Goal: Task Accomplishment & Management: Use online tool/utility

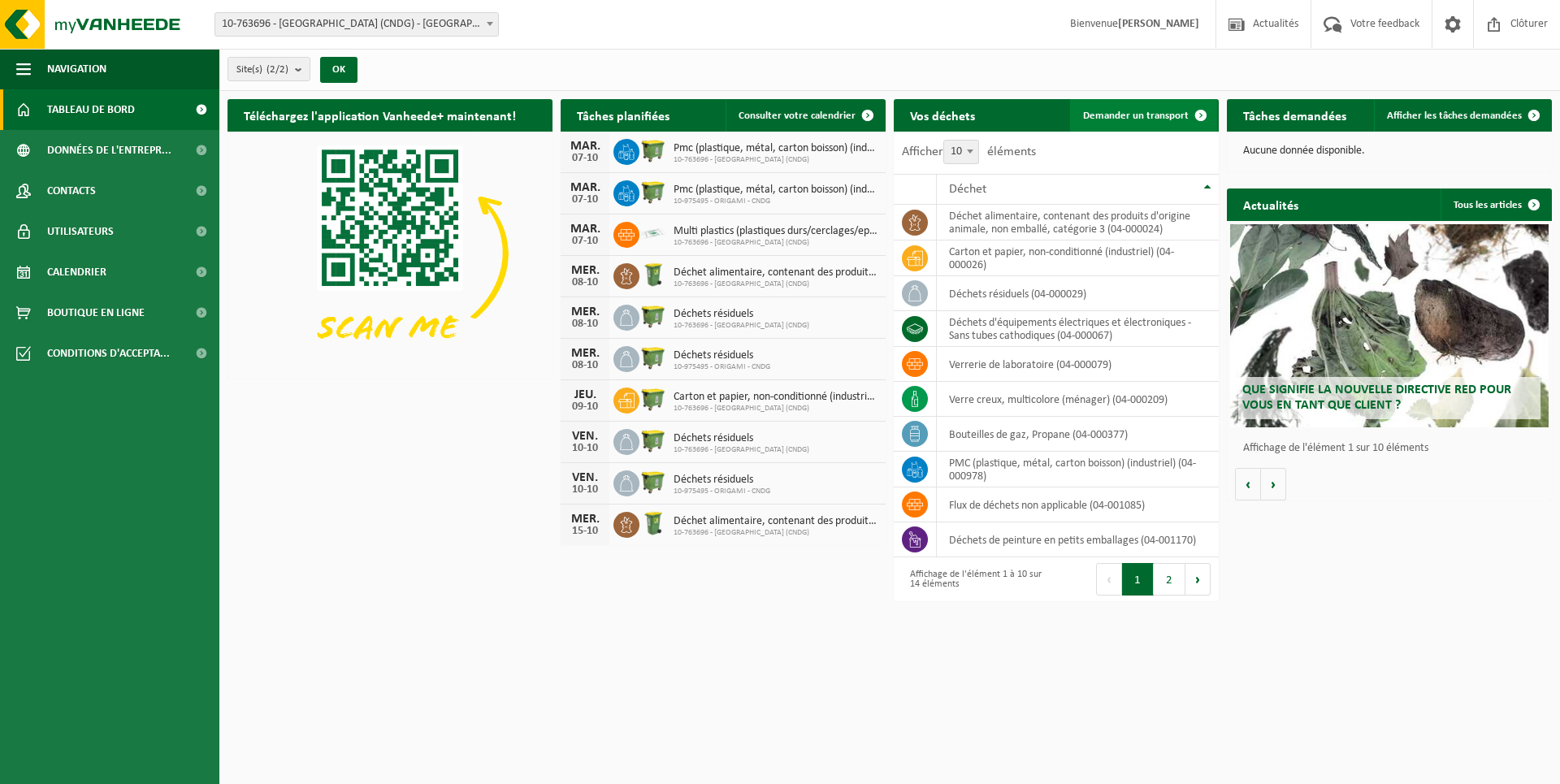
click at [1160, 113] on span "Demander un transport" at bounding box center [1136, 115] width 105 height 11
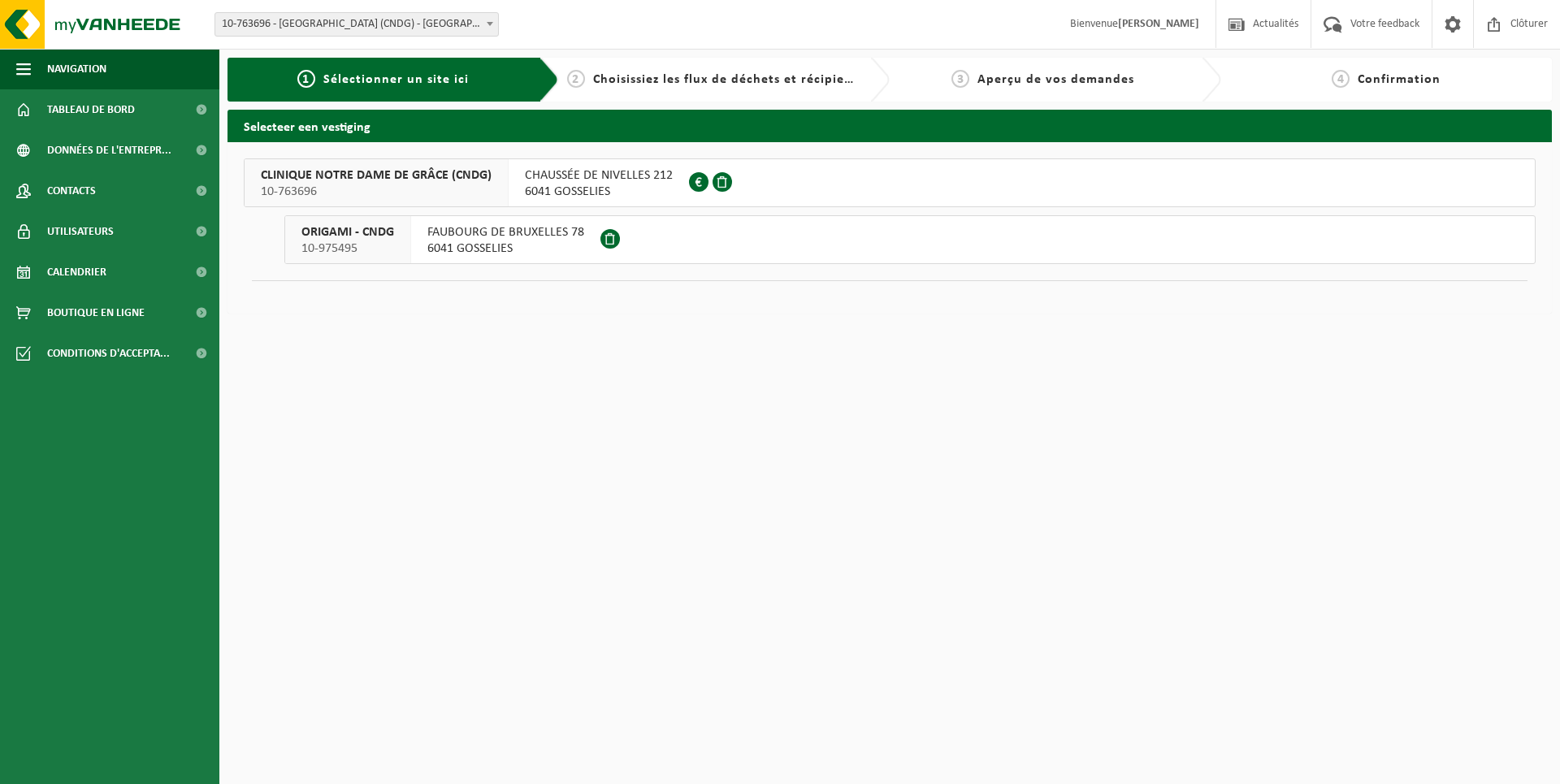
click at [616, 179] on span "CHAUSSÉE DE NIVELLES 212" at bounding box center [598, 175] width 148 height 16
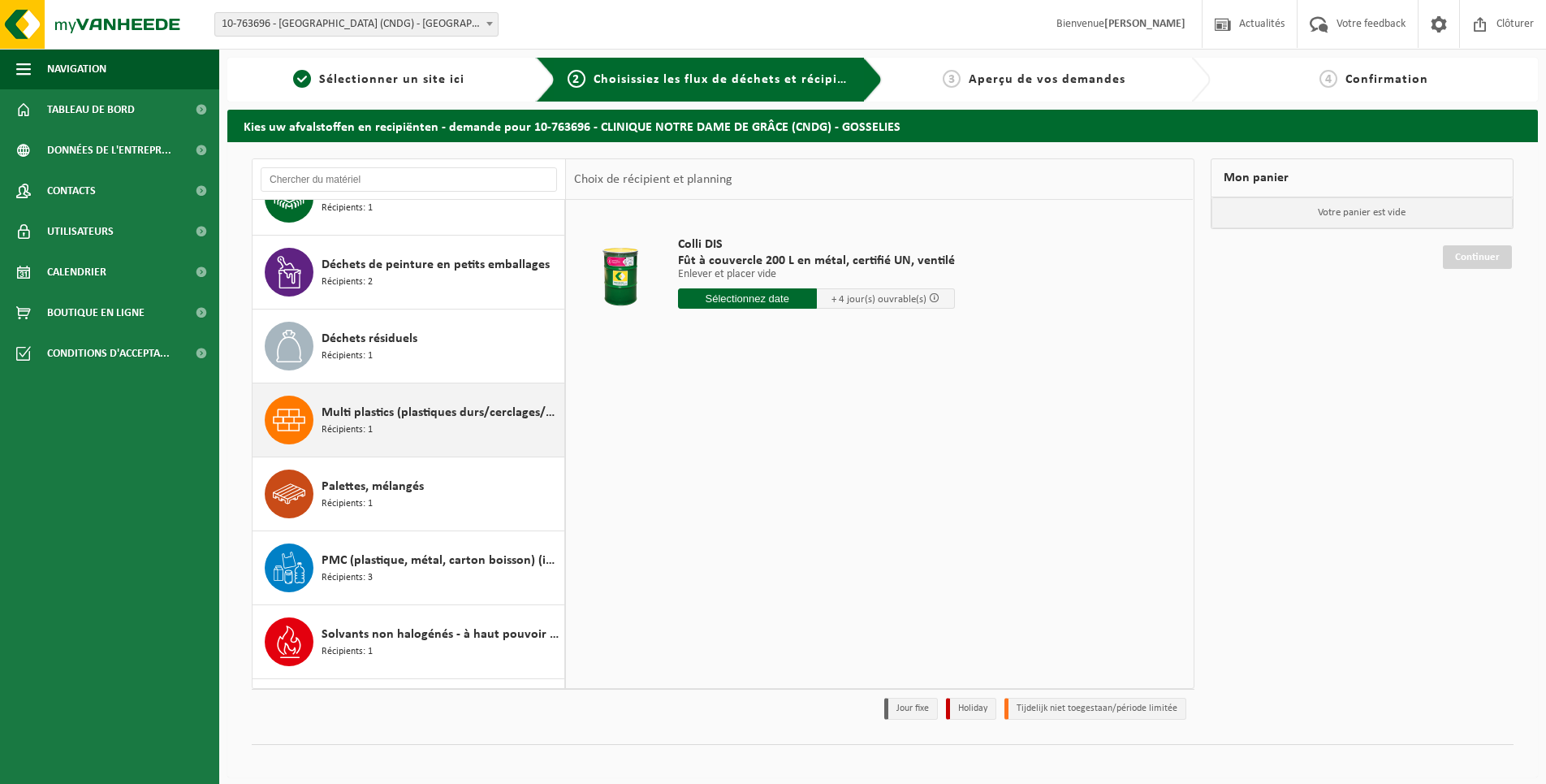
scroll to position [347, 0]
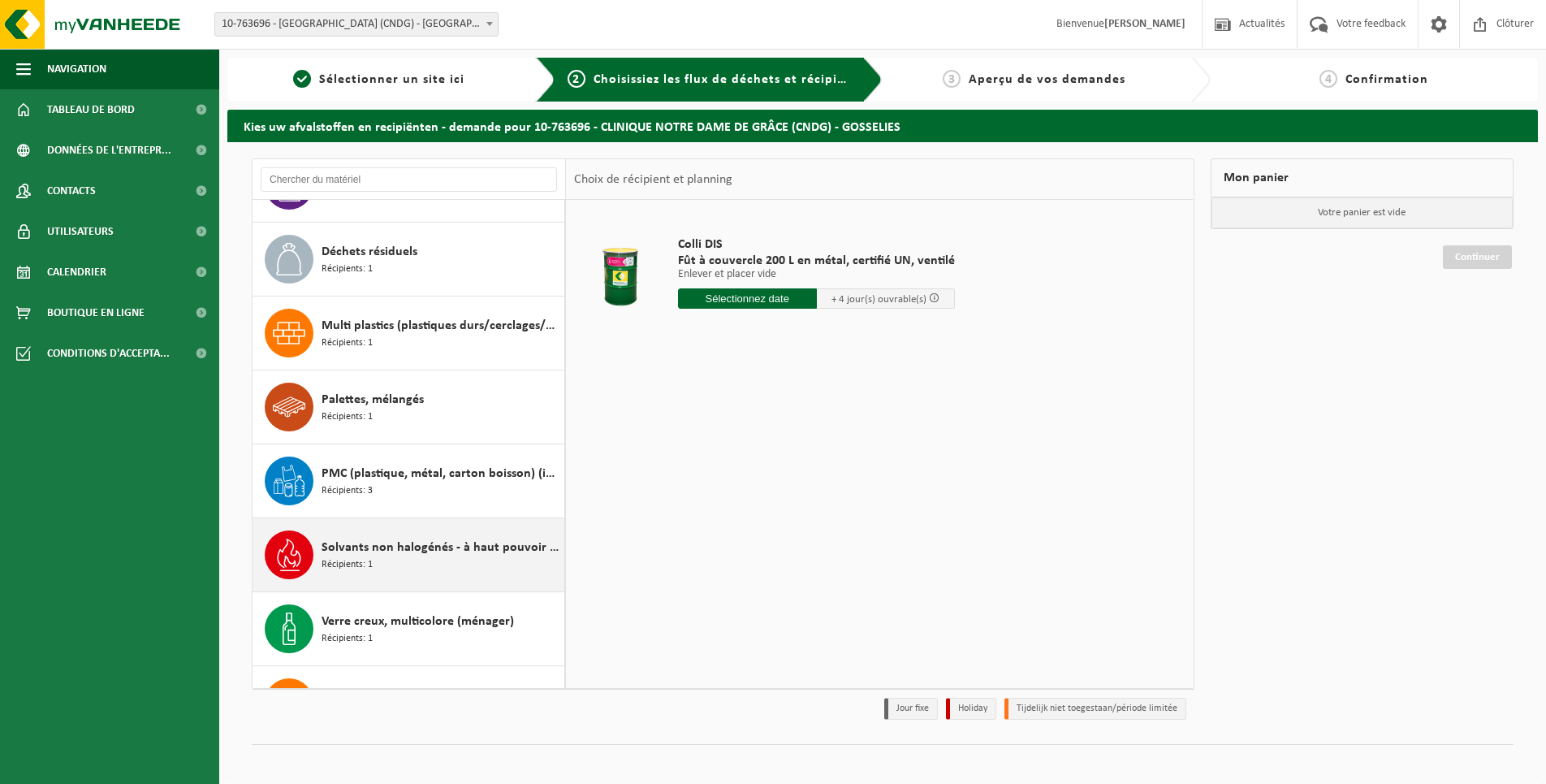
click at [422, 548] on span "Solvants non halogénés - à haut pouvoir calorifique en petits emballages (<200L)" at bounding box center [441, 547] width 239 height 20
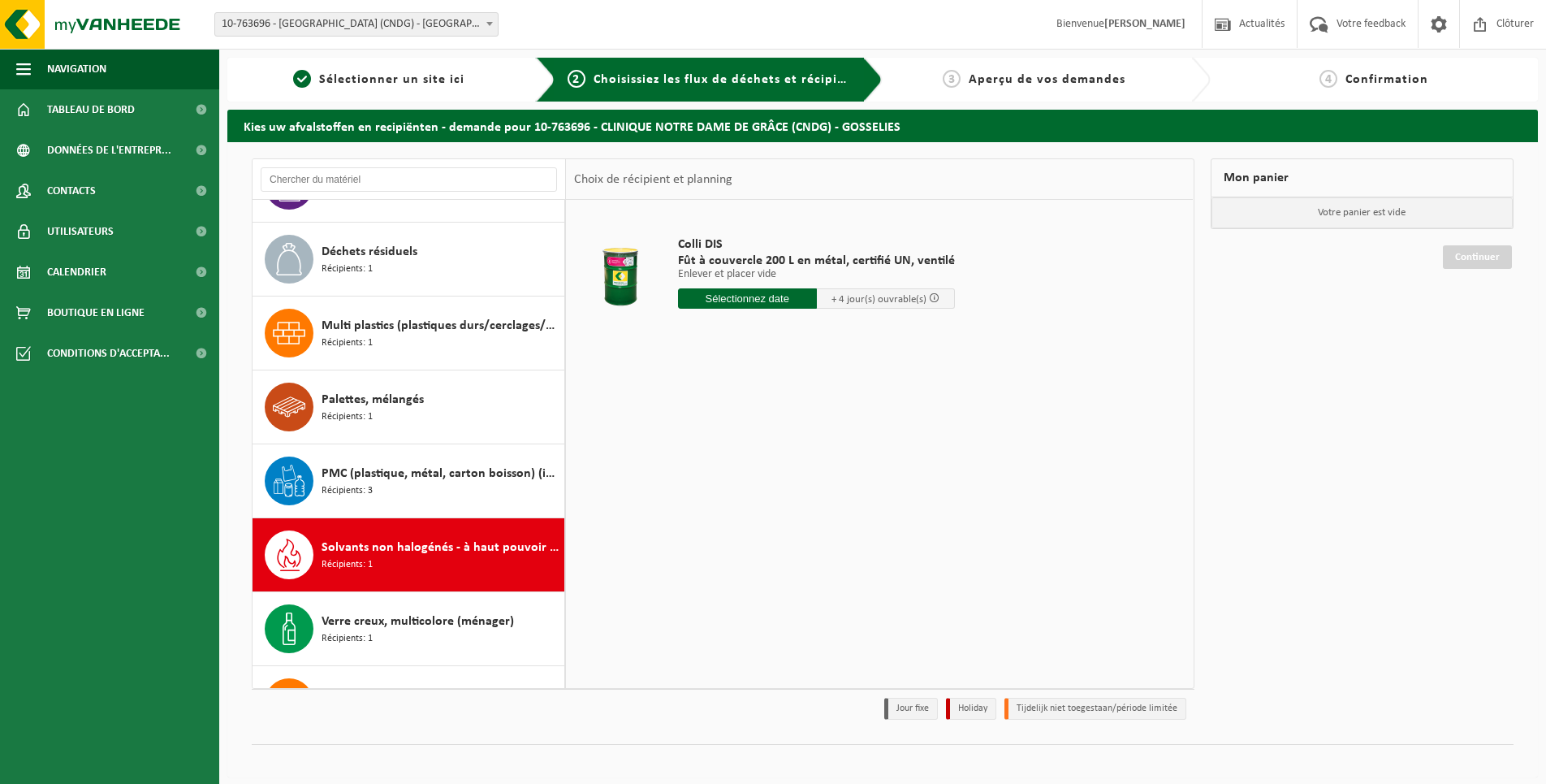
scroll to position [398, 0]
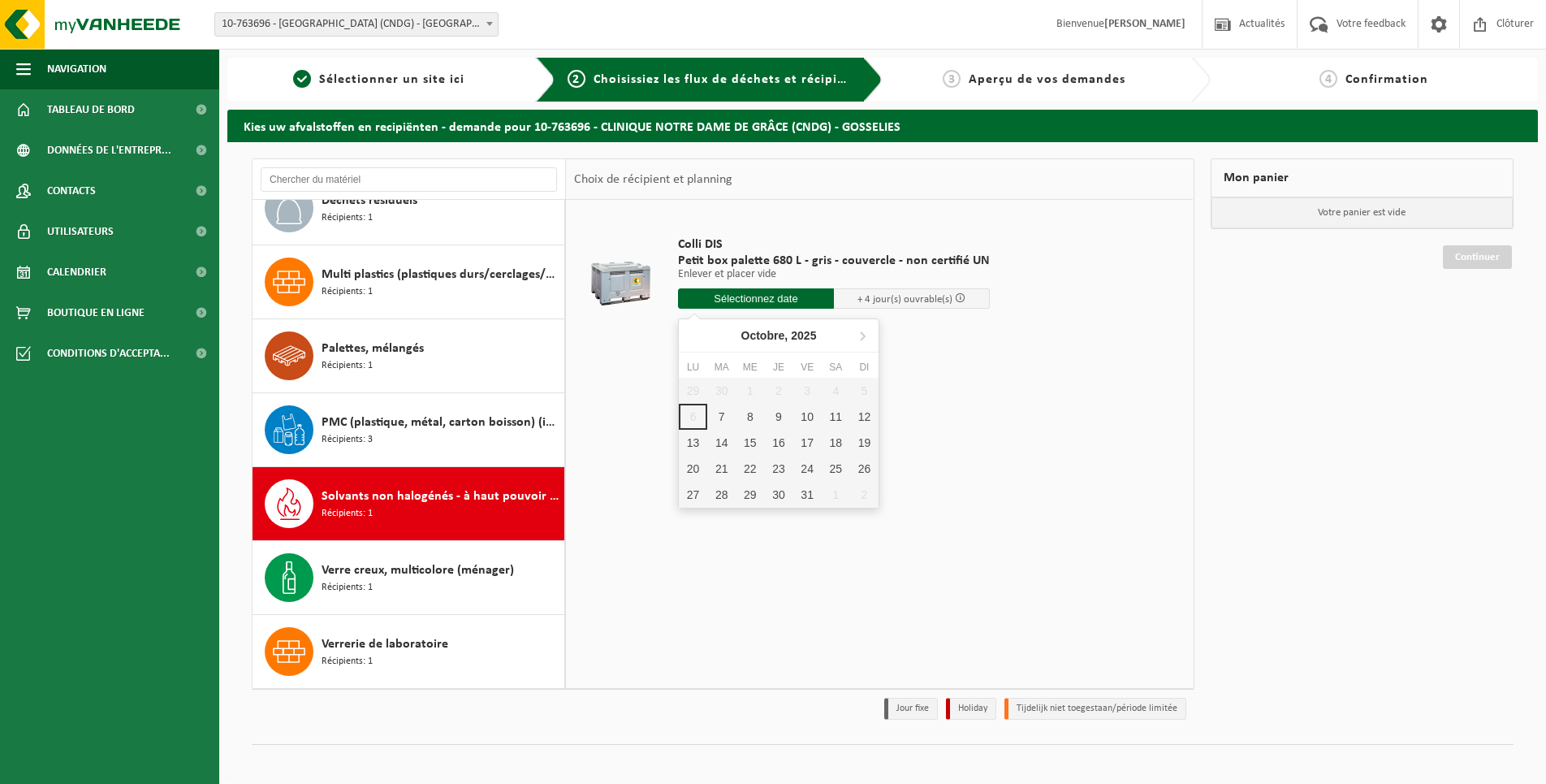
click at [769, 300] on input "text" at bounding box center [755, 298] width 156 height 20
click at [719, 423] on div "7" at bounding box center [721, 417] width 29 height 26
type input "à partir de 2025-10-07"
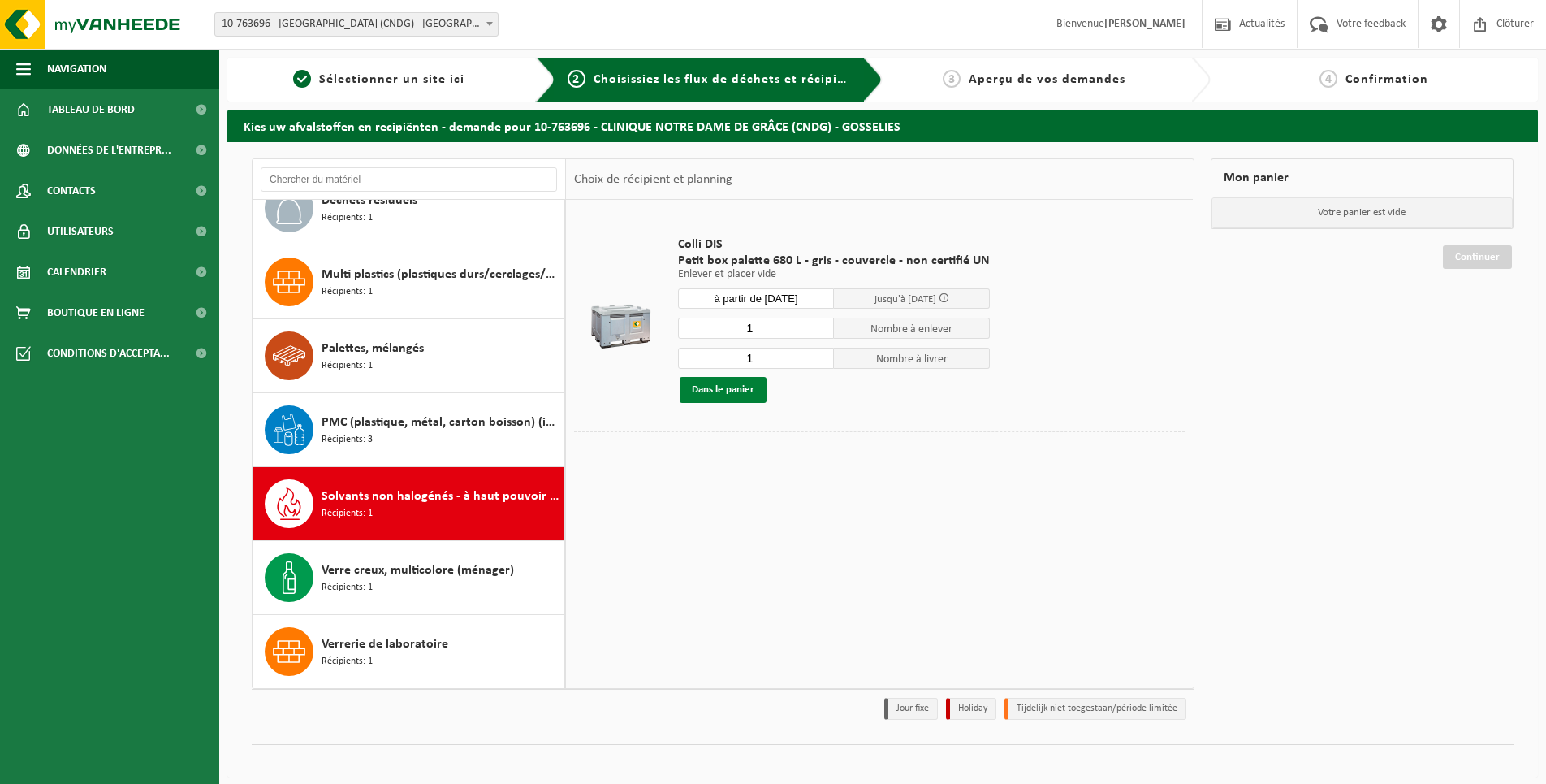
click at [728, 386] on button "Dans le panier" at bounding box center [723, 390] width 87 height 26
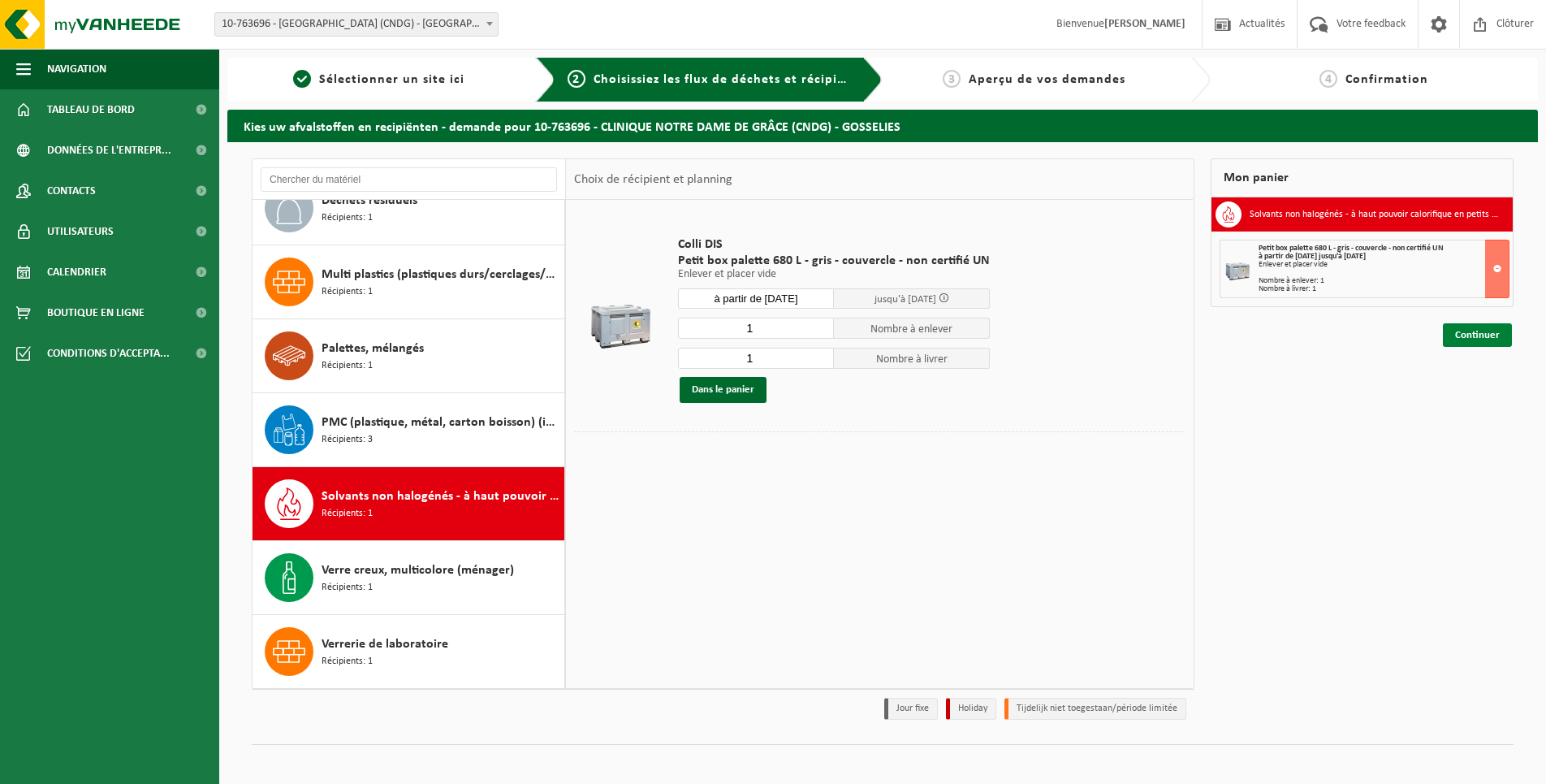
click at [1491, 338] on link "Continuer" at bounding box center [1477, 334] width 69 height 24
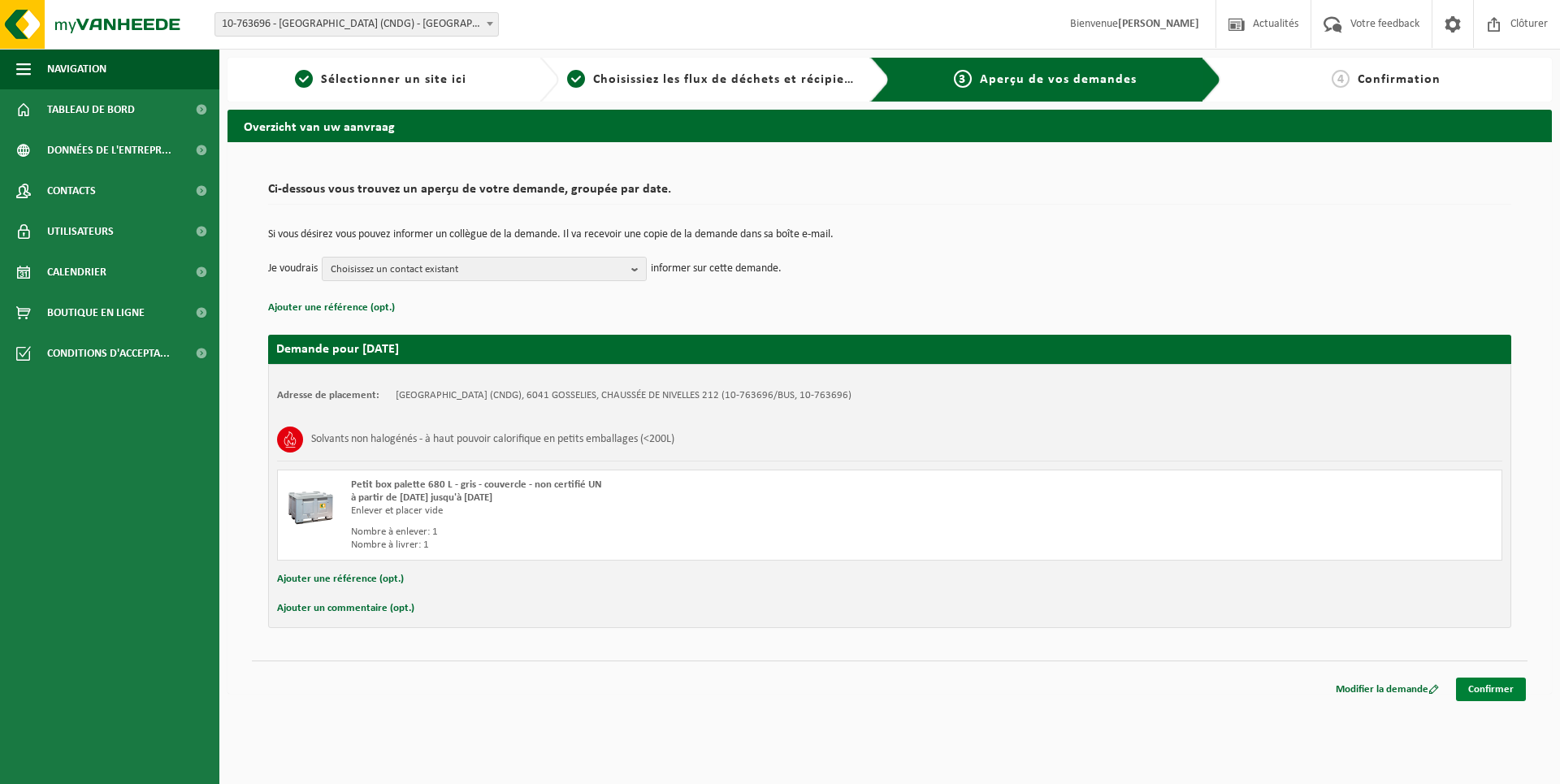
click at [1501, 689] on link "Confirmer" at bounding box center [1491, 689] width 70 height 24
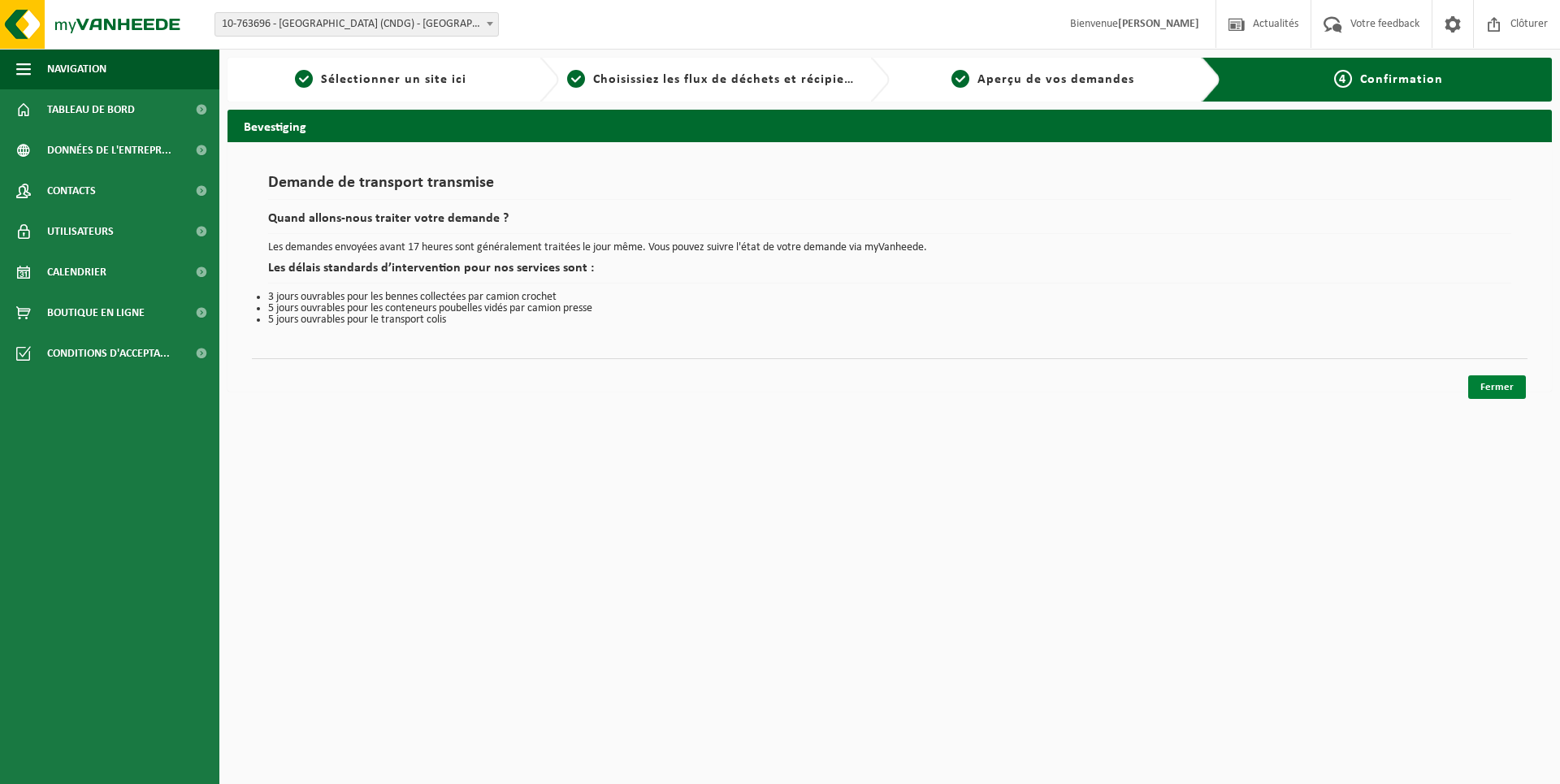
click at [1505, 384] on link "Fermer" at bounding box center [1497, 387] width 58 height 24
